Goal: Communication & Community: Answer question/provide support

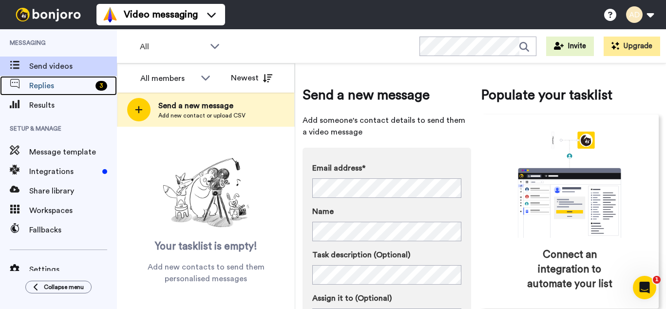
click at [63, 88] on span "Replies" at bounding box center [60, 86] width 62 height 12
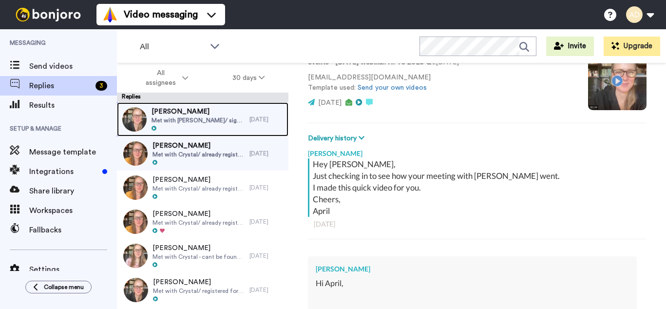
click at [184, 123] on span "Met with Crystal/ signed August 27 2025 Webinar She also registered for past ev…" at bounding box center [197, 120] width 93 height 8
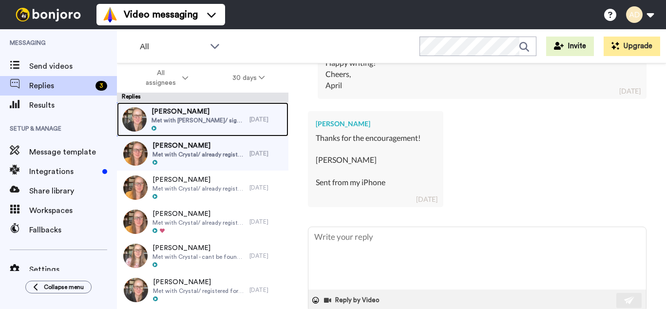
scroll to position [734, 0]
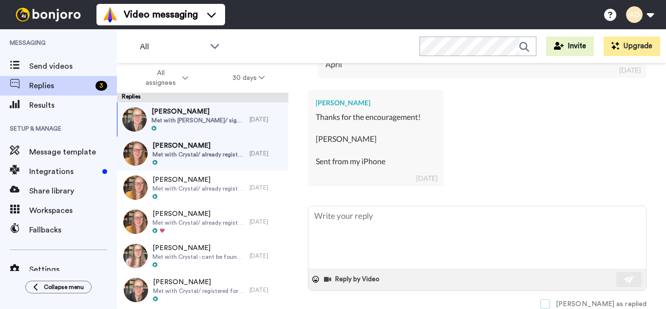
click at [550, 305] on span at bounding box center [545, 304] width 10 height 10
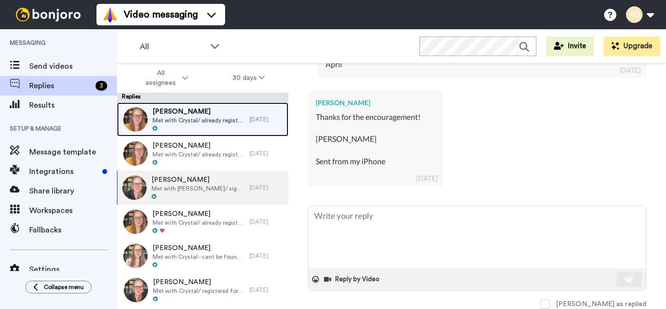
click at [217, 124] on div "Alison Seamans Met with Crystal/ already registered for August 25 2025 Webinar" at bounding box center [198, 119] width 92 height 25
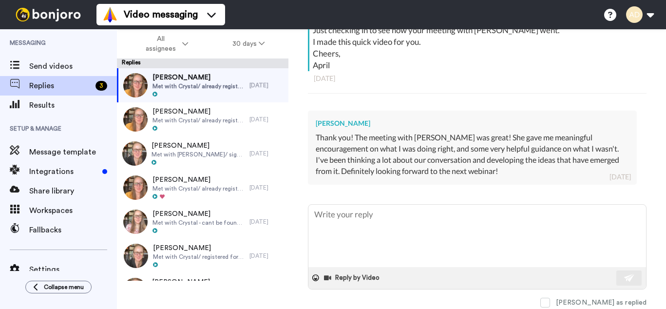
scroll to position [224, 0]
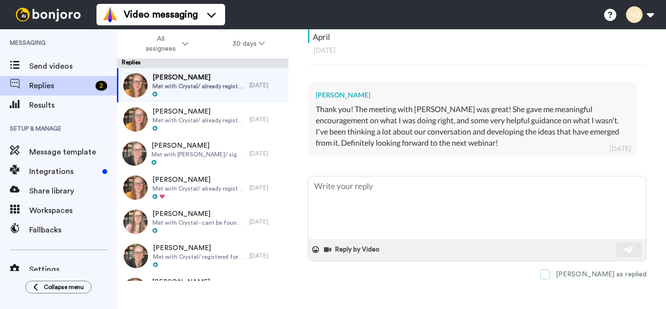
click at [550, 273] on span at bounding box center [545, 274] width 10 height 10
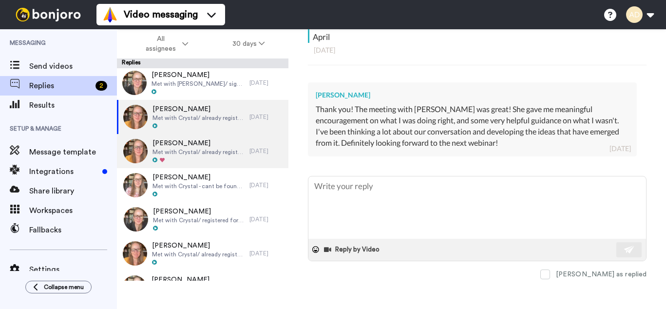
scroll to position [0, 0]
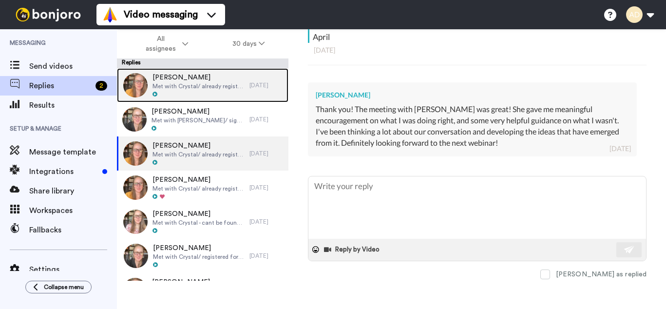
click at [217, 87] on span "Met with Crystal/ already registered for August 25 2025 Webinar" at bounding box center [198, 86] width 92 height 8
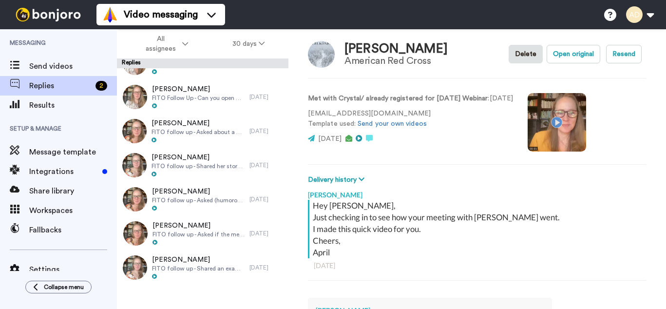
scroll to position [810, 0]
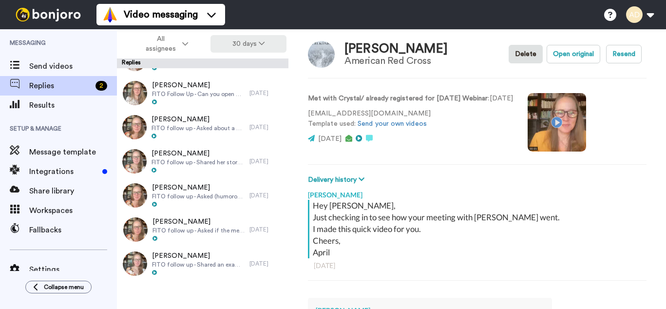
click at [251, 40] on button "30 days" at bounding box center [248, 44] width 76 height 18
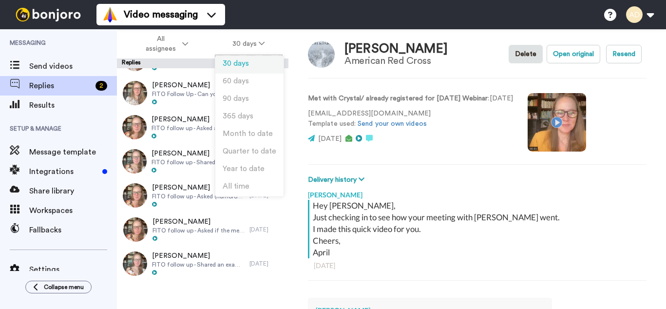
click at [241, 61] on span "30 days" at bounding box center [236, 63] width 26 height 7
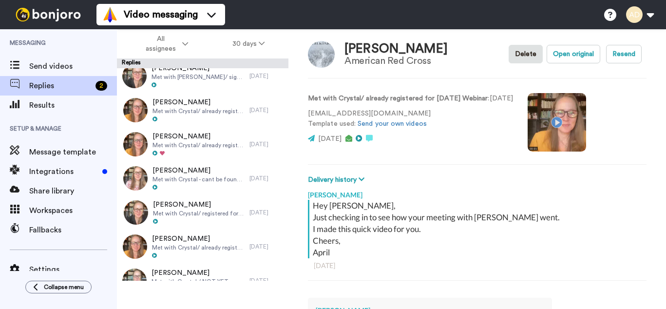
scroll to position [0, 0]
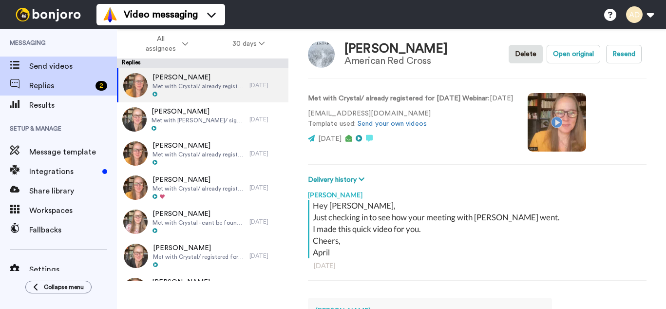
type textarea "x"
click at [50, 61] on span "Send videos" at bounding box center [73, 66] width 88 height 12
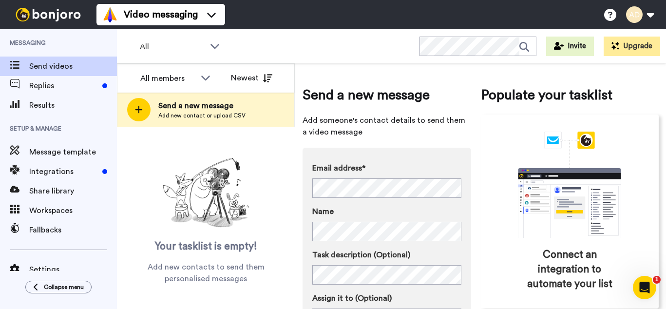
click at [413, 161] on div "Email address* No search result for ‘ [PERSON_NAME][EMAIL_ADDRESS][DOMAIN_NAME]…" at bounding box center [386, 264] width 169 height 233
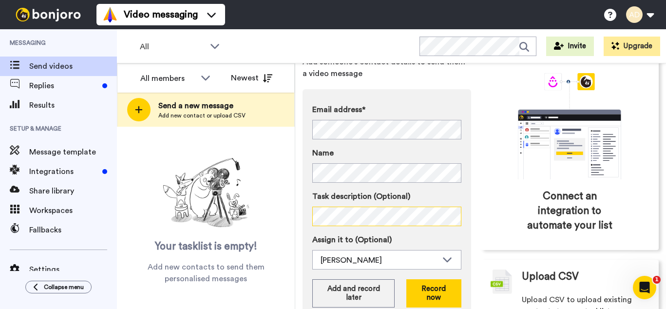
scroll to position [94, 0]
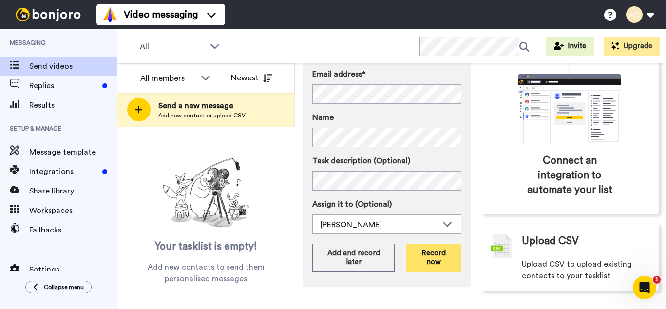
click at [425, 259] on button "Record now" at bounding box center [433, 258] width 55 height 28
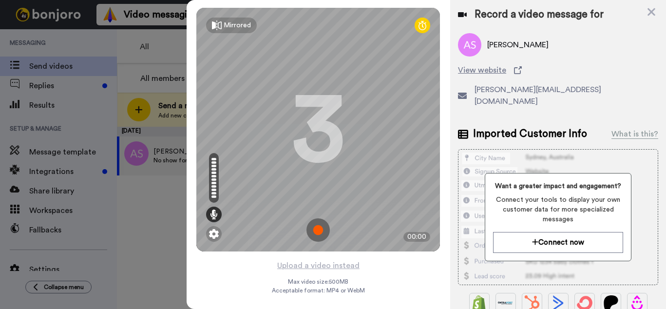
click at [319, 228] on img at bounding box center [317, 229] width 23 height 23
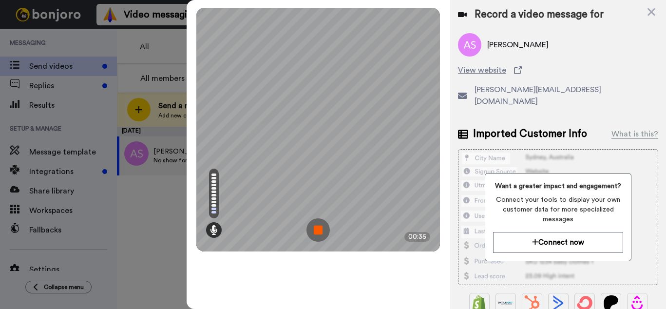
click at [317, 230] on img at bounding box center [317, 229] width 23 height 23
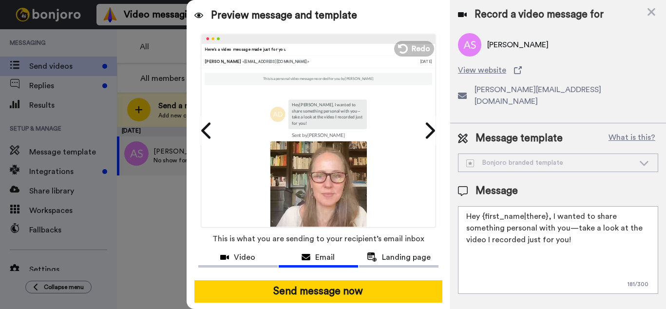
click at [520, 226] on textarea "Hey {first_name|there}, I wanted to share something personal with you—take a lo…" at bounding box center [558, 250] width 200 height 88
drag, startPoint x: 546, startPoint y: 228, endPoint x: 548, endPoint y: 205, distance: 23.6
click at [548, 206] on textarea "Hey {first_name|there}, I wanted to share something personal with you—take a lo…" at bounding box center [558, 250] width 200 height 88
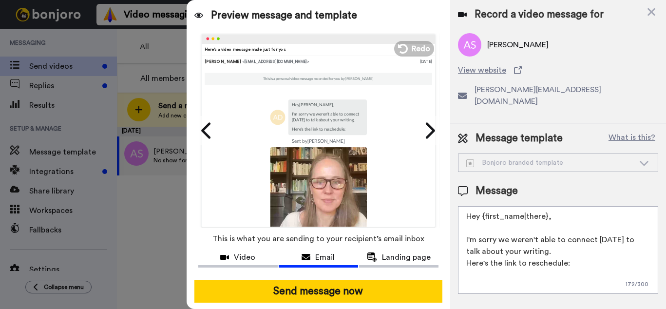
paste textarea "https://zcal.co/aprildavila/pathtopub"
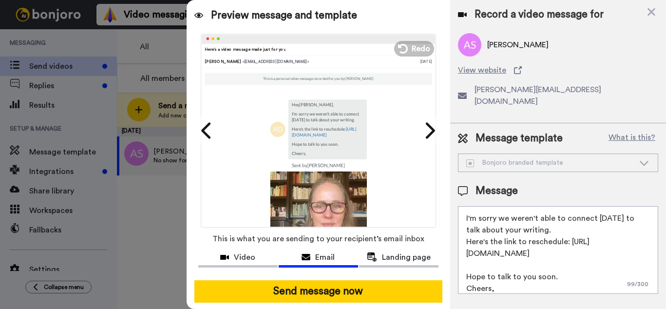
scroll to position [33, 0]
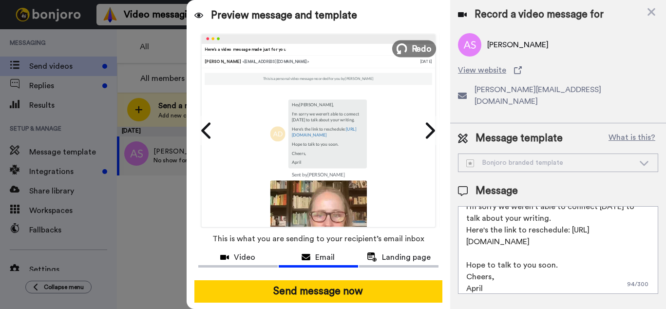
type textarea "Hey {first_name|there}, I'm sorry we weren't able to connect today to talk abou…"
click at [406, 48] on icon at bounding box center [401, 48] width 11 height 11
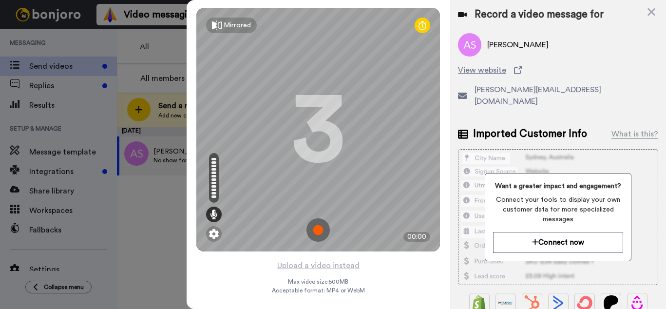
click at [317, 228] on img at bounding box center [317, 229] width 23 height 23
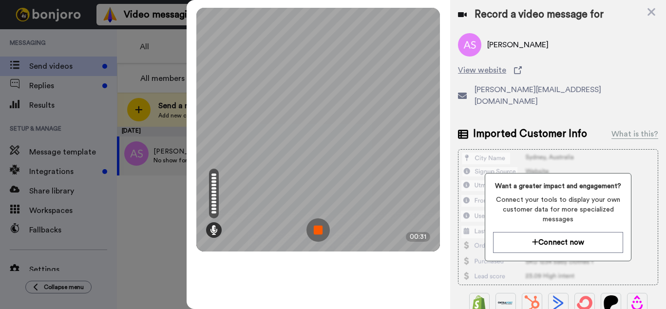
click at [319, 231] on img at bounding box center [317, 229] width 23 height 23
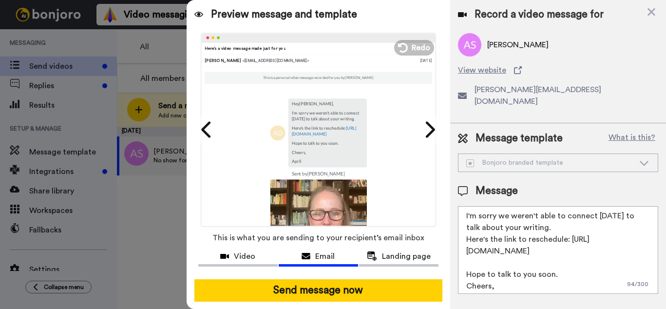
scroll to position [38, 0]
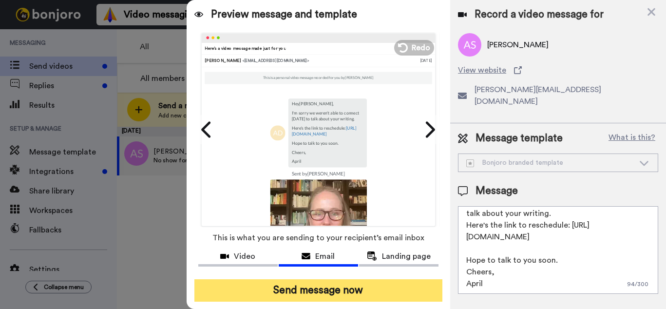
click at [366, 291] on button "Send message now" at bounding box center [318, 290] width 248 height 22
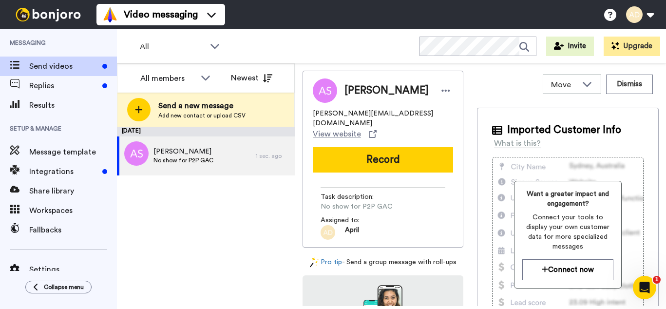
scroll to position [0, 0]
